Goal: Understand process/instructions: Learn how to perform a task or action

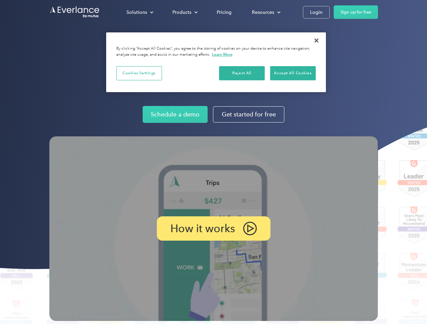
click at [213, 162] on img at bounding box center [213, 228] width 328 height 185
click at [139, 12] on div "Solutions" at bounding box center [136, 12] width 21 height 8
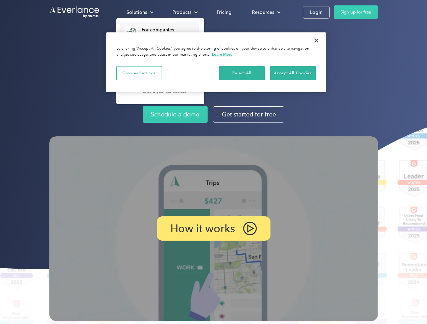
click at [184, 12] on div "Products" at bounding box center [181, 12] width 19 height 8
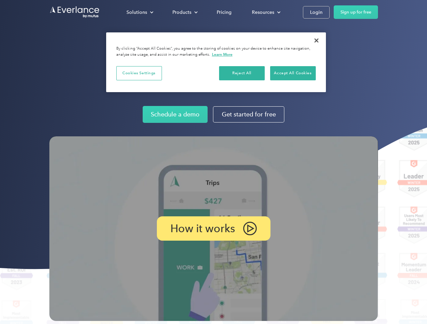
click at [265, 12] on div "Resources" at bounding box center [263, 12] width 22 height 8
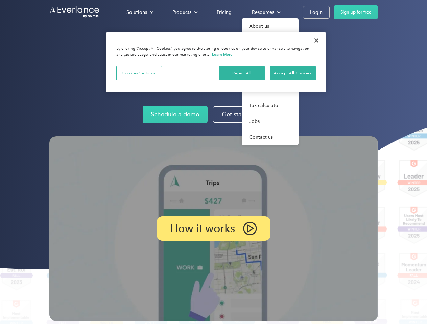
click at [213, 229] on p "How it works" at bounding box center [202, 229] width 65 height 8
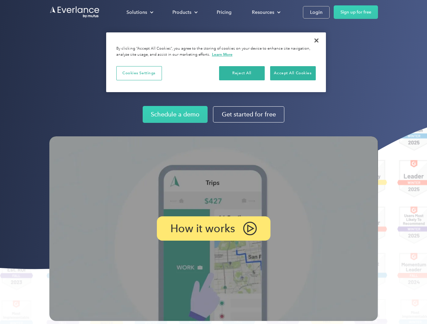
click at [139, 73] on button "Cookies Settings" at bounding box center [139, 73] width 46 height 14
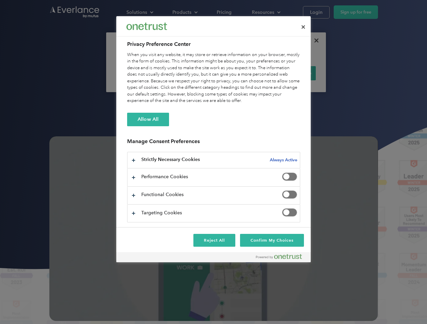
click at [242, 73] on div "When you visit any website, it may store or retrieve information on your browse…" at bounding box center [213, 78] width 173 height 53
click at [292, 73] on div "When you visit any website, it may store or retrieve information on your browse…" at bounding box center [213, 78] width 173 height 53
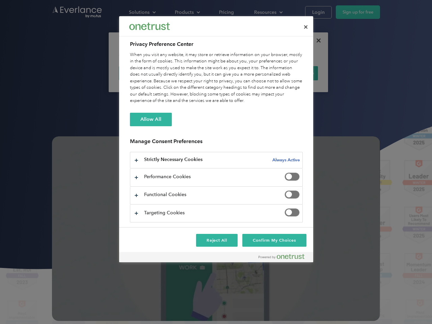
click at [316, 41] on div at bounding box center [216, 162] width 432 height 324
